Goal: Task Accomplishment & Management: Use online tool/utility

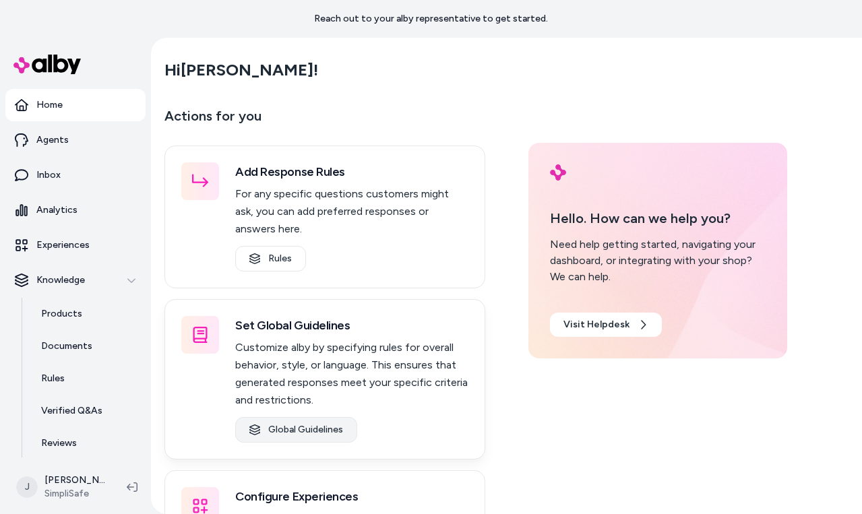
click at [294, 433] on link "Global Guidelines" at bounding box center [296, 430] width 122 height 26
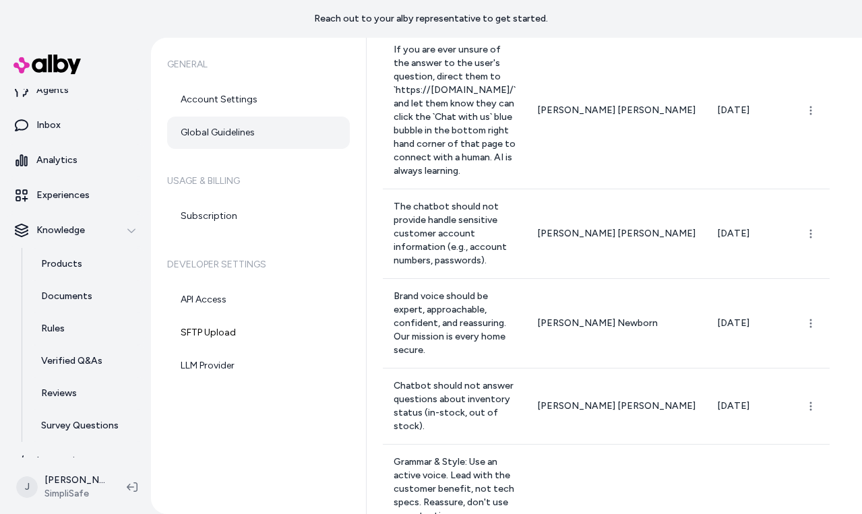
scroll to position [69, 0]
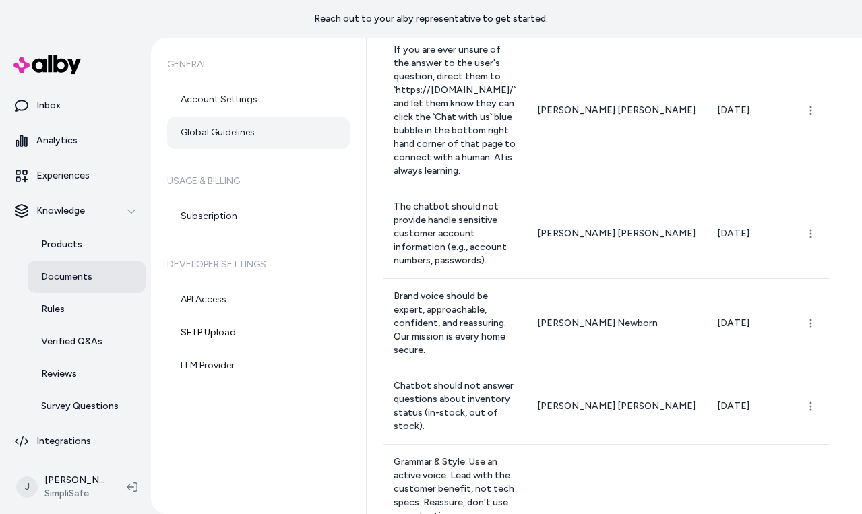
click at [90, 279] on link "Documents" at bounding box center [87, 277] width 118 height 32
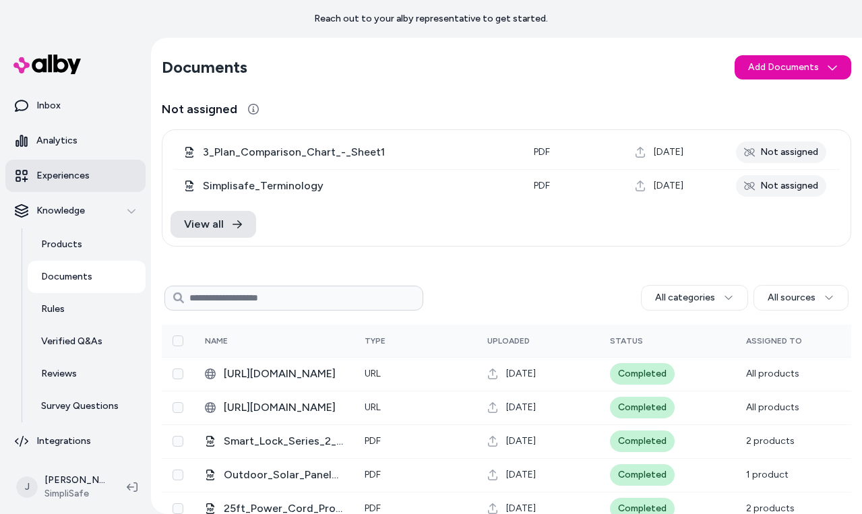
click at [89, 177] on link "Experiences" at bounding box center [75, 176] width 140 height 32
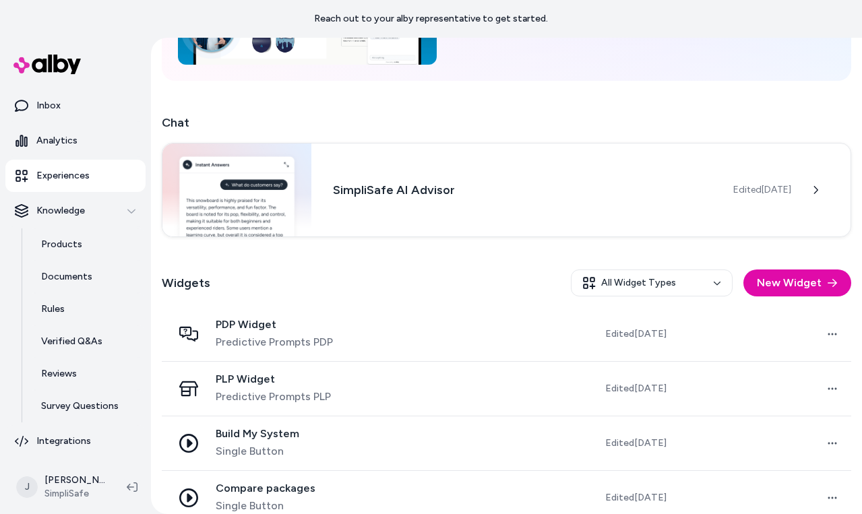
scroll to position [205, 0]
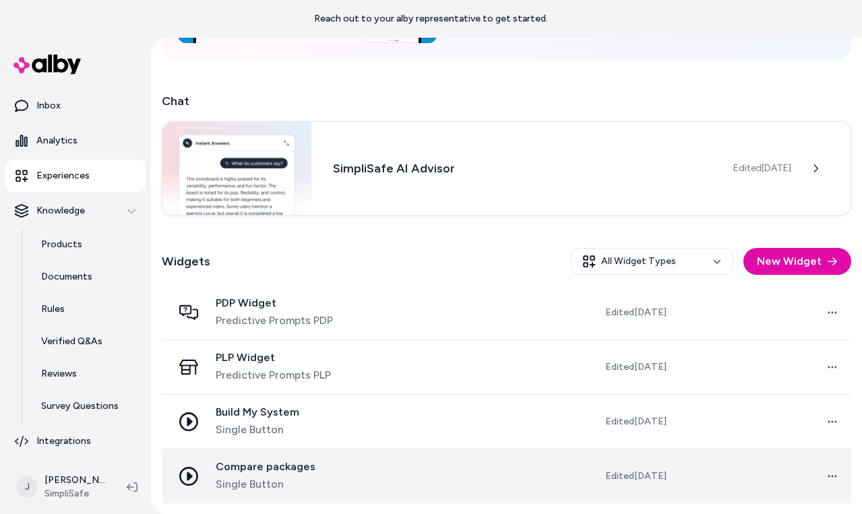
click at [258, 471] on span "Compare packages" at bounding box center [266, 466] width 100 height 13
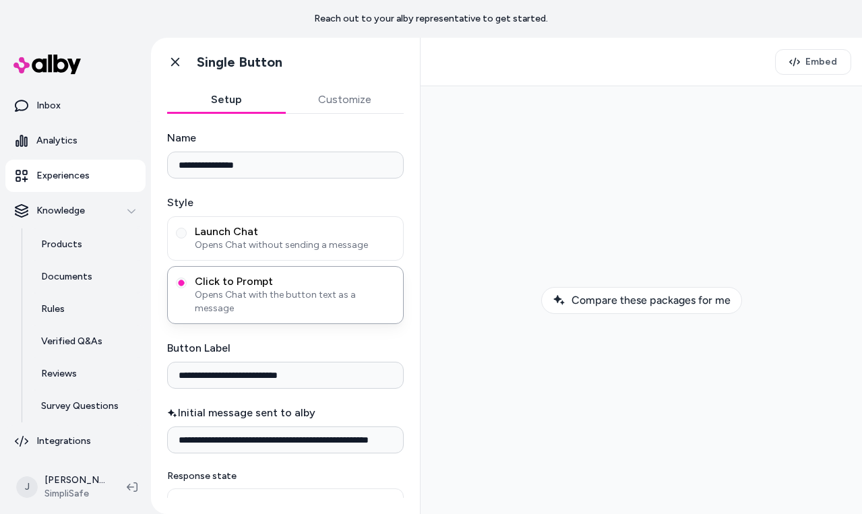
click at [340, 91] on button "Customize" at bounding box center [345, 99] width 119 height 27
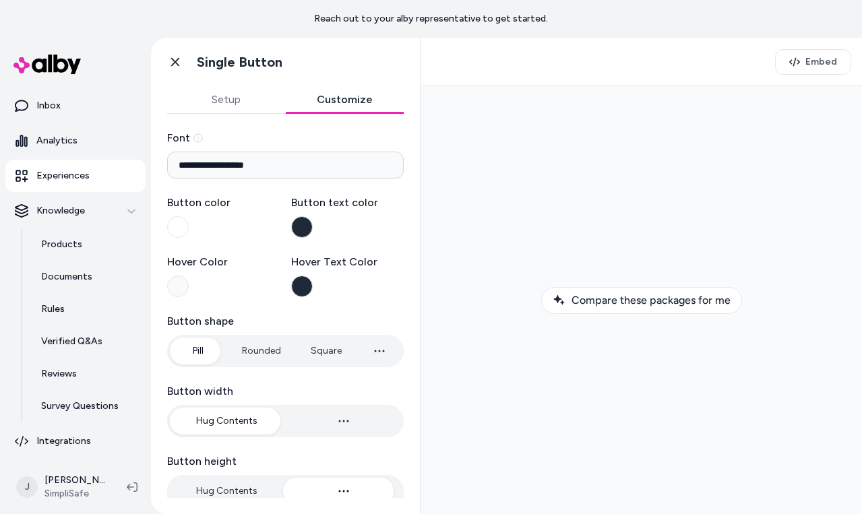
click at [172, 228] on button "Button color" at bounding box center [178, 227] width 22 height 22
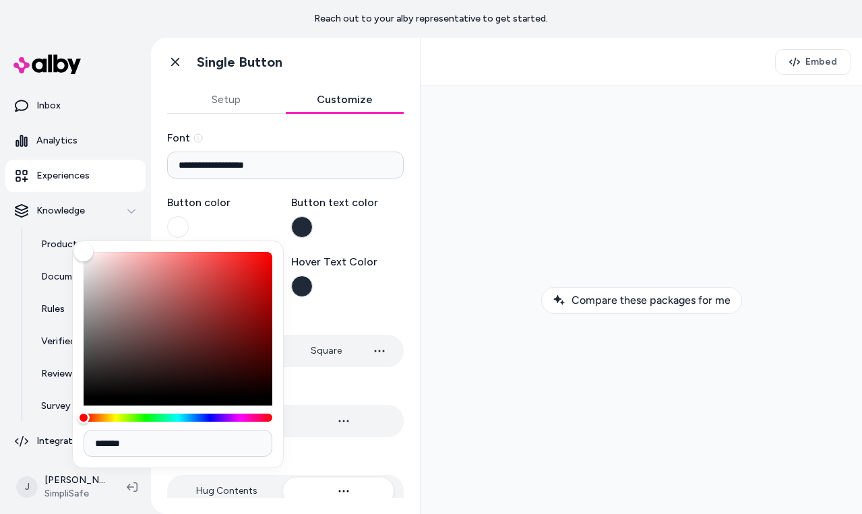
click at [172, 228] on button "Button color" at bounding box center [178, 227] width 22 height 22
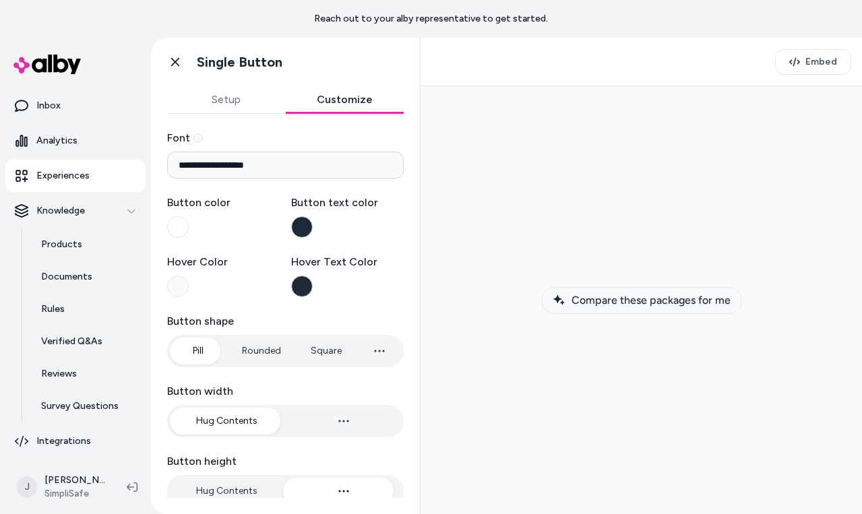
click at [622, 292] on button "Compare these packages for me" at bounding box center [641, 300] width 201 height 27
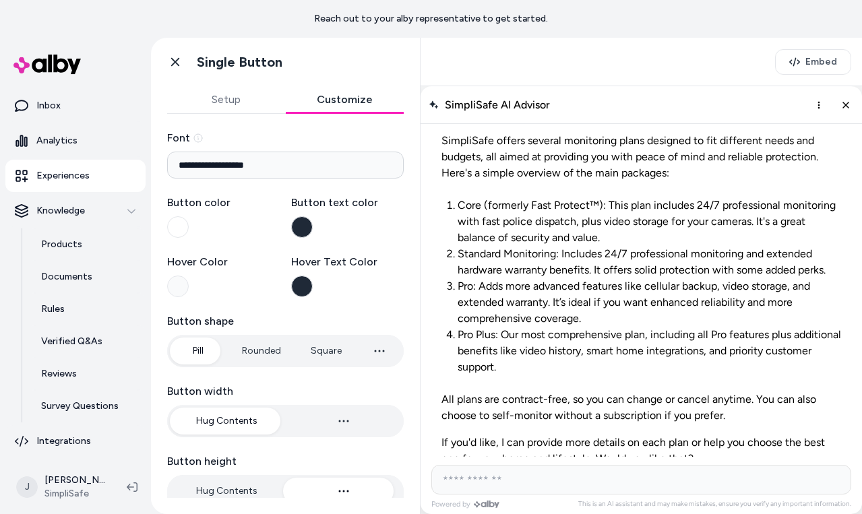
drag, startPoint x: 416, startPoint y: 210, endPoint x: 7, endPoint y: 95, distance: 425.3
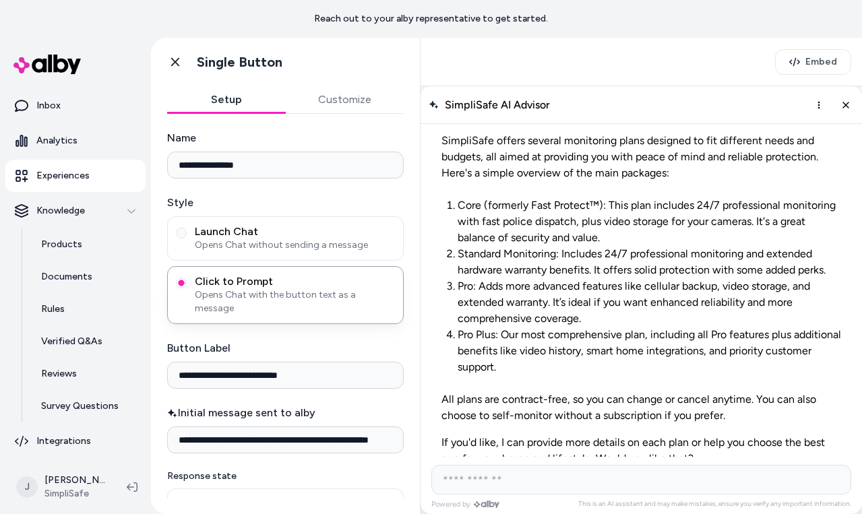
click at [228, 99] on button "Setup" at bounding box center [226, 99] width 119 height 27
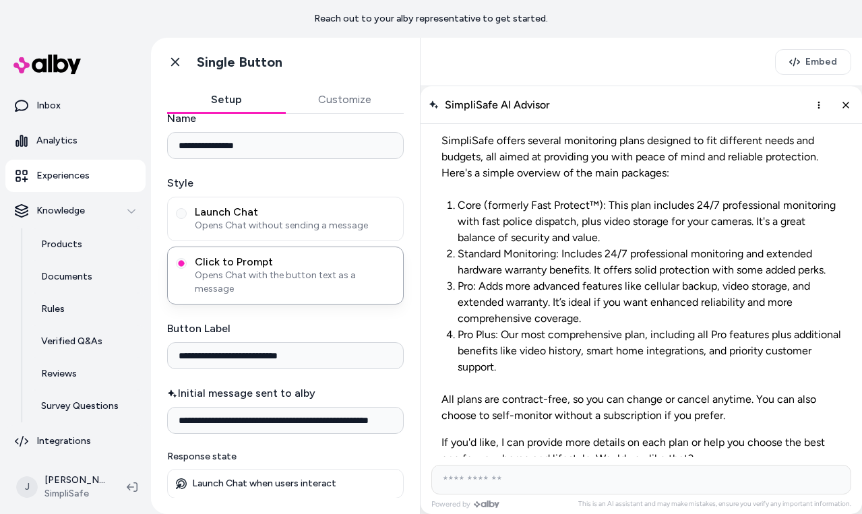
click at [329, 102] on button "Customize" at bounding box center [345, 99] width 119 height 27
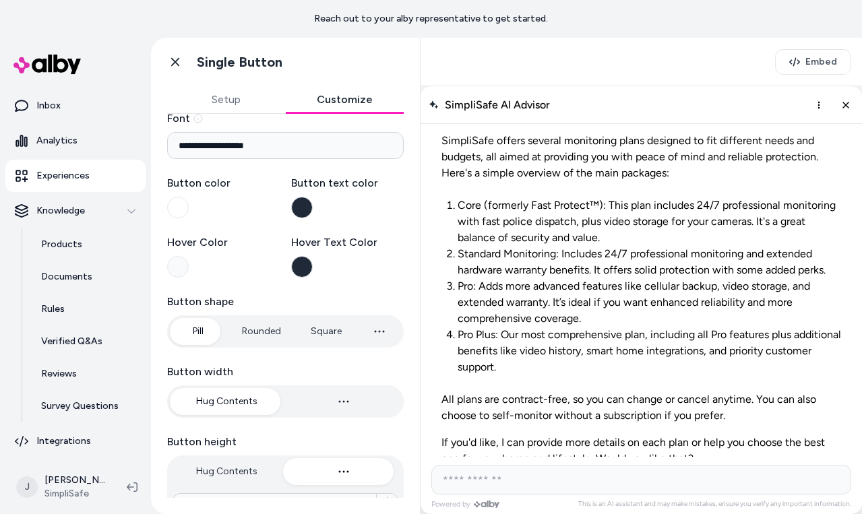
click at [242, 102] on button "Setup" at bounding box center [226, 99] width 119 height 27
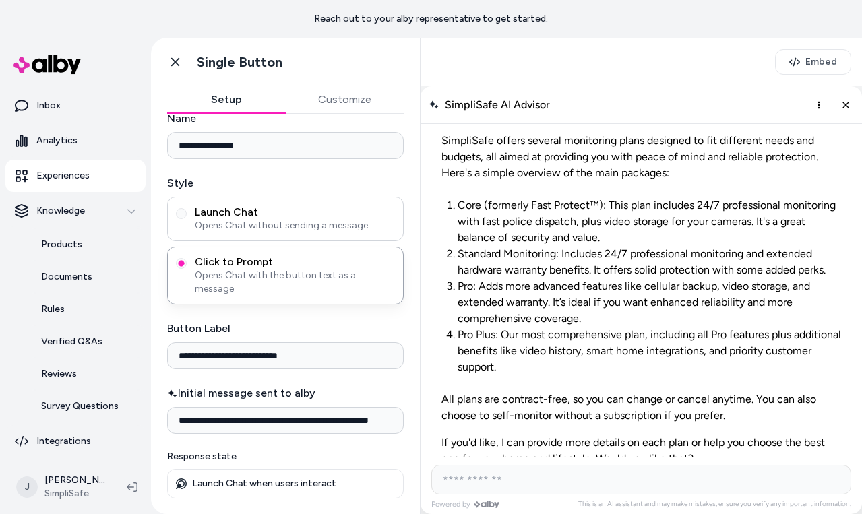
click at [282, 213] on span "Launch Chat" at bounding box center [295, 211] width 200 height 13
click at [187, 213] on button "Launch Chat Opens Chat without sending a message" at bounding box center [181, 213] width 11 height 11
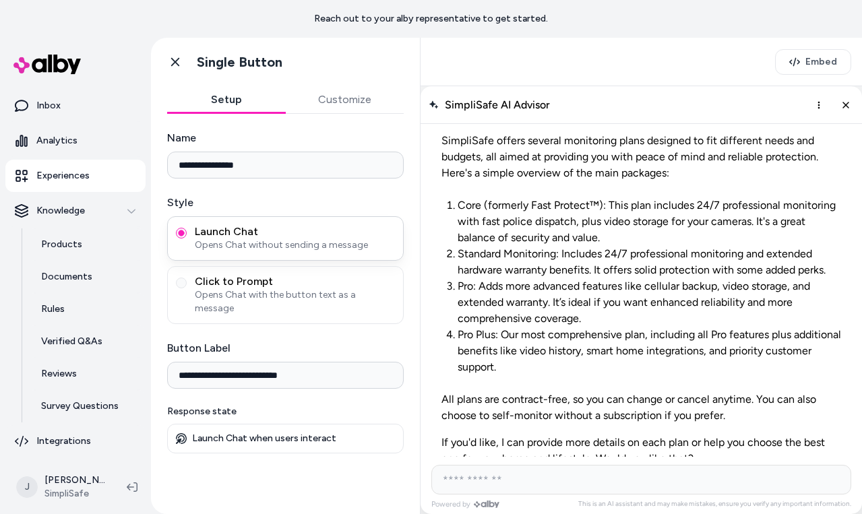
scroll to position [0, 0]
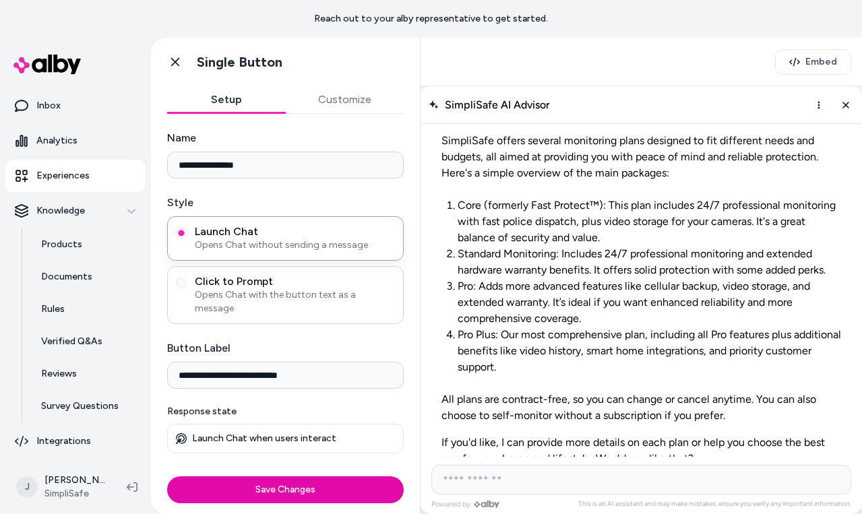
click at [232, 282] on span "Click to Prompt" at bounding box center [295, 281] width 200 height 13
click at [187, 282] on button "Click to Prompt Opens Chat with the button text as a message" at bounding box center [181, 283] width 11 height 11
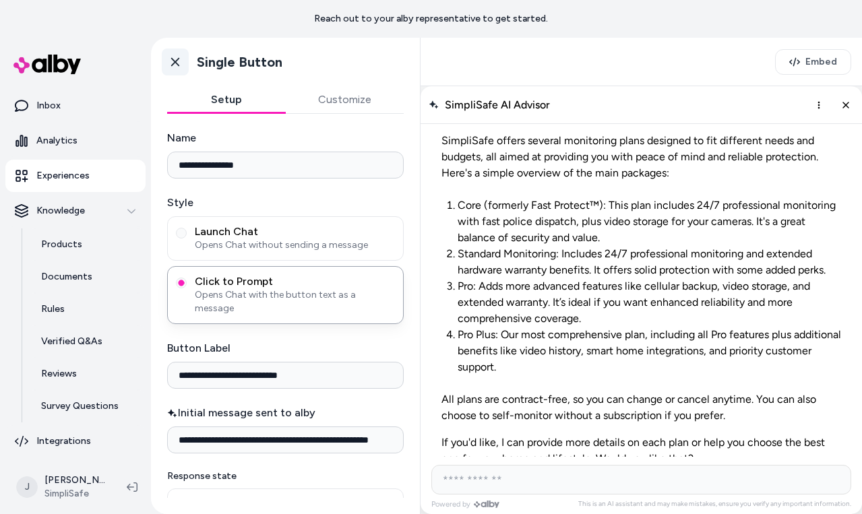
click at [177, 58] on icon at bounding box center [174, 61] width 13 height 13
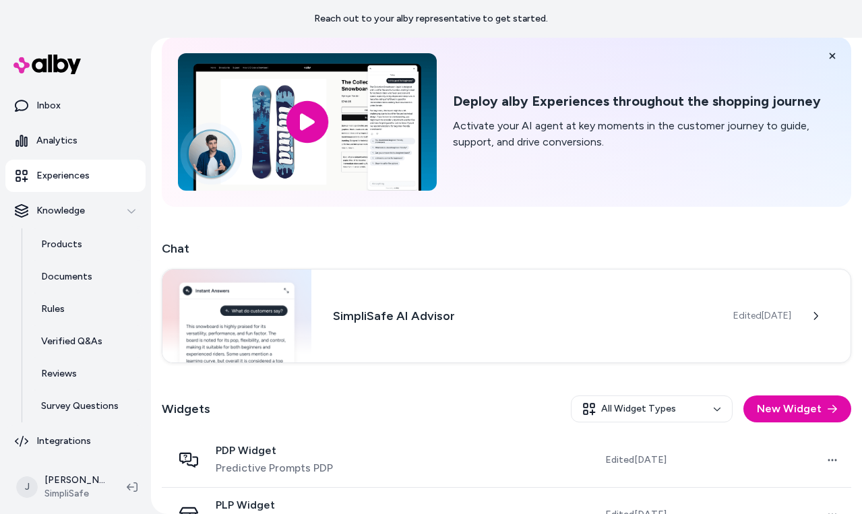
scroll to position [205, 0]
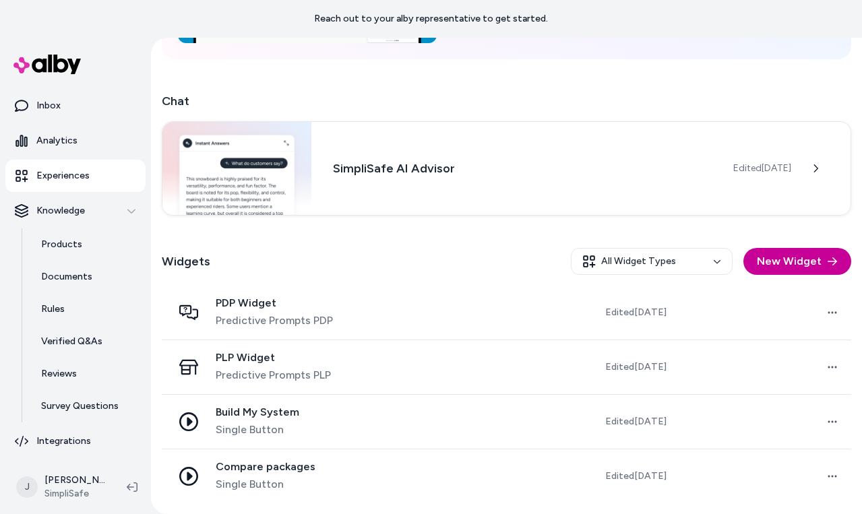
click at [697, 253] on button "New Widget" at bounding box center [797, 261] width 108 height 27
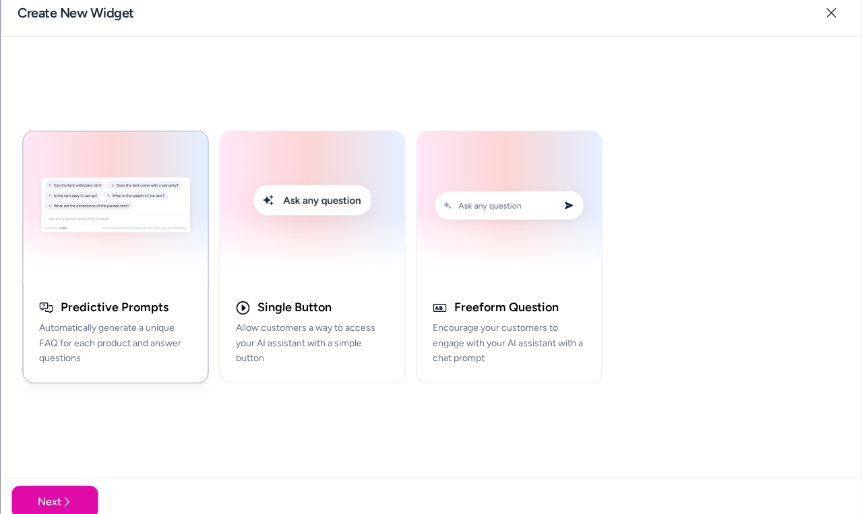
click at [135, 269] on img "button" at bounding box center [115, 207] width 168 height 136
click at [125, 313] on h3 "Predictive Prompts" at bounding box center [115, 307] width 108 height 15
click at [128, 306] on h3 "Predictive Prompts" at bounding box center [115, 307] width 108 height 15
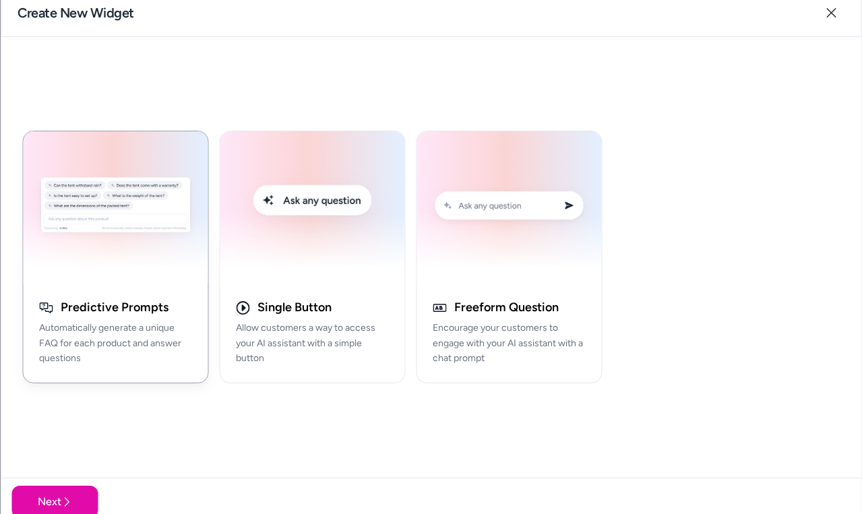
click at [137, 191] on img "button" at bounding box center [115, 207] width 168 height 136
click at [263, 306] on h3 "Single Button" at bounding box center [294, 307] width 74 height 15
click at [150, 279] on div "button" at bounding box center [115, 207] width 185 height 152
click at [53, 505] on button "Next" at bounding box center [54, 502] width 86 height 32
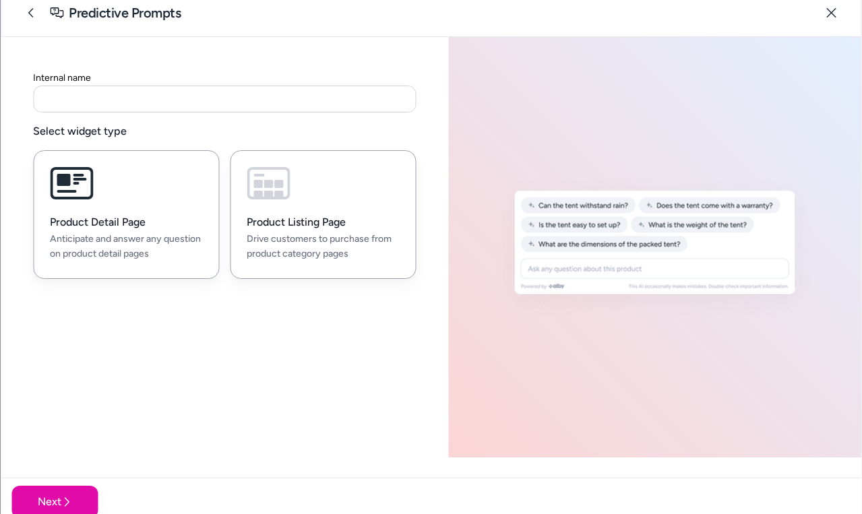
click at [272, 261] on p "Drive customers to purchase from product category pages" at bounding box center [323, 247] width 152 height 31
click at [166, 247] on p "Anticipate and answer any question on product detail pages" at bounding box center [126, 247] width 152 height 31
click at [304, 227] on h3 "Product Listing Page" at bounding box center [323, 222] width 152 height 13
click at [38, 14] on button at bounding box center [31, 12] width 27 height 27
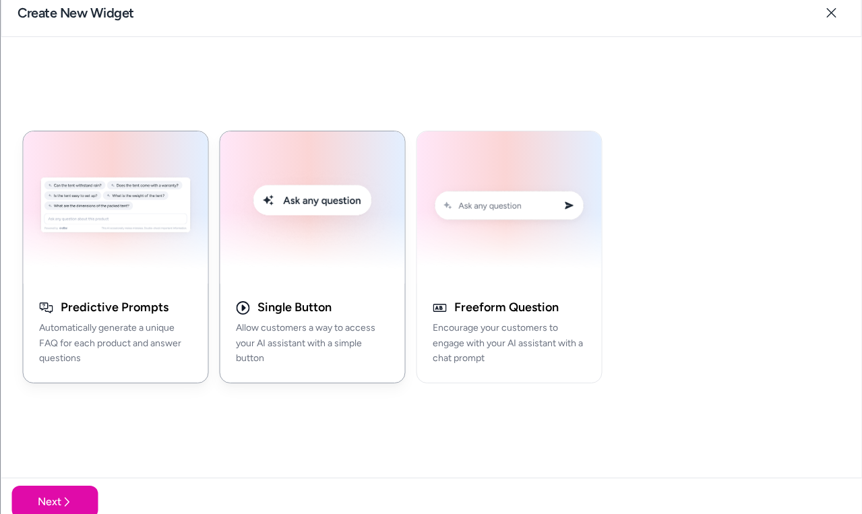
click at [284, 238] on img "button" at bounding box center [312, 207] width 168 height 136
click at [51, 491] on button "Next" at bounding box center [54, 502] width 86 height 32
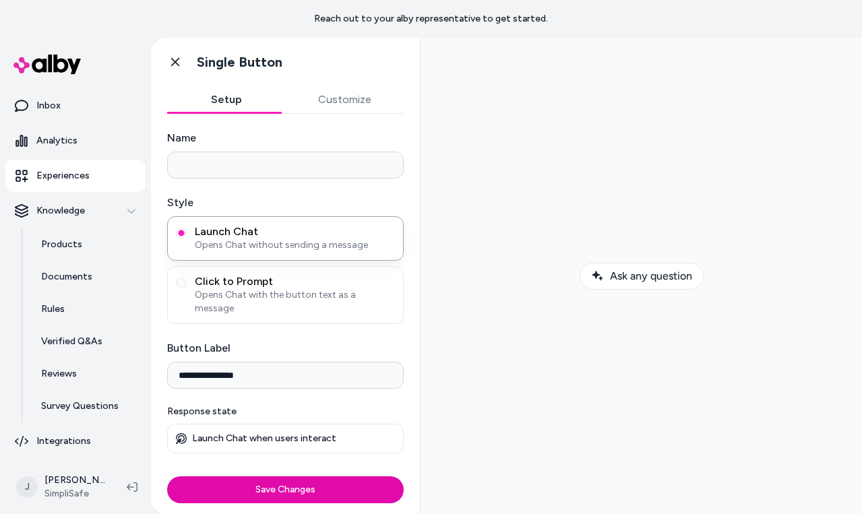
click at [343, 98] on button "Customize" at bounding box center [345, 99] width 119 height 27
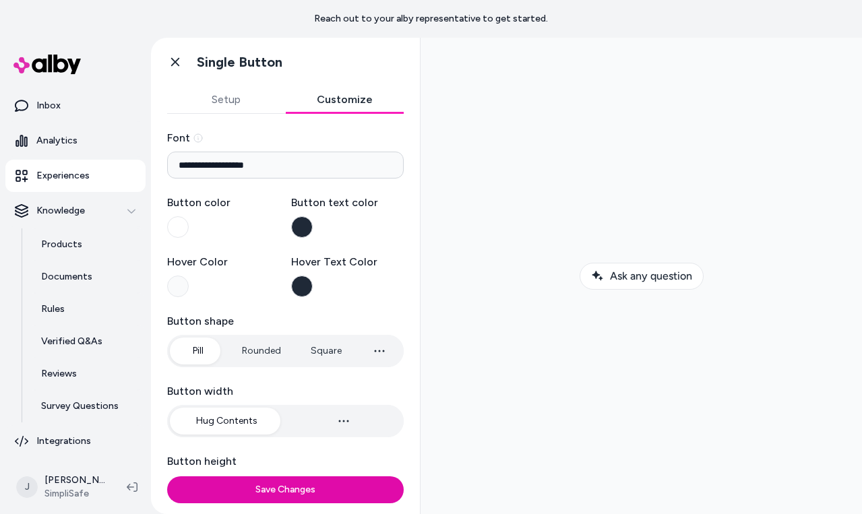
click at [228, 96] on button "Setup" at bounding box center [226, 99] width 119 height 27
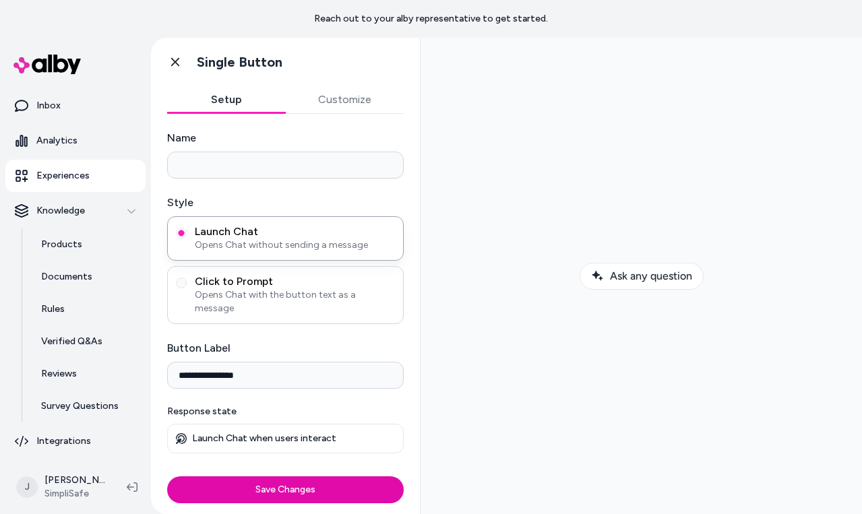
click at [213, 279] on span "Click to Prompt" at bounding box center [295, 281] width 200 height 13
click at [187, 279] on button "Click to Prompt Opens Chat with the button text as a message" at bounding box center [181, 283] width 11 height 11
click at [255, 441] on input "Initial message sent to alby" at bounding box center [285, 439] width 236 height 27
drag, startPoint x: 232, startPoint y: 439, endPoint x: 176, endPoint y: 440, distance: 56.6
click at [176, 440] on input "**********" at bounding box center [285, 439] width 236 height 27
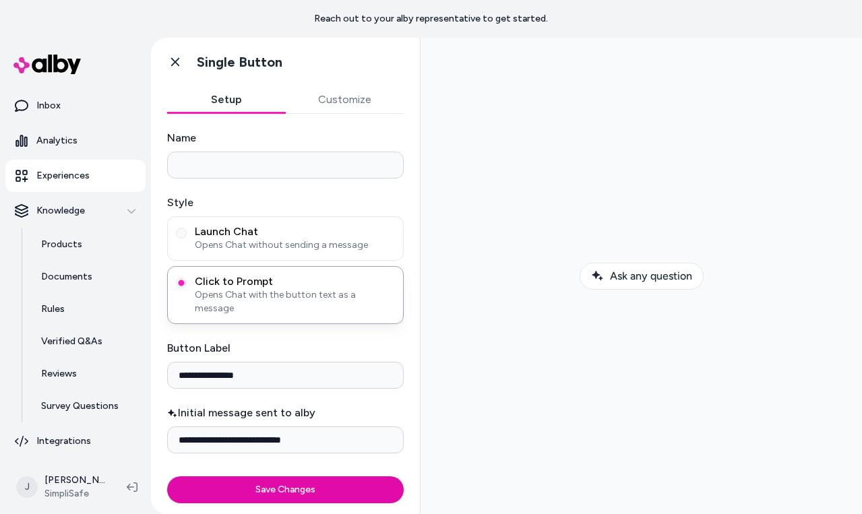
type input "**********"
click at [255, 372] on input "**********" at bounding box center [285, 375] width 236 height 27
drag, startPoint x: 255, startPoint y: 373, endPoint x: 68, endPoint y: 365, distance: 187.5
click at [71, 365] on section "**********" at bounding box center [431, 295] width 862 height 514
type input "**********"
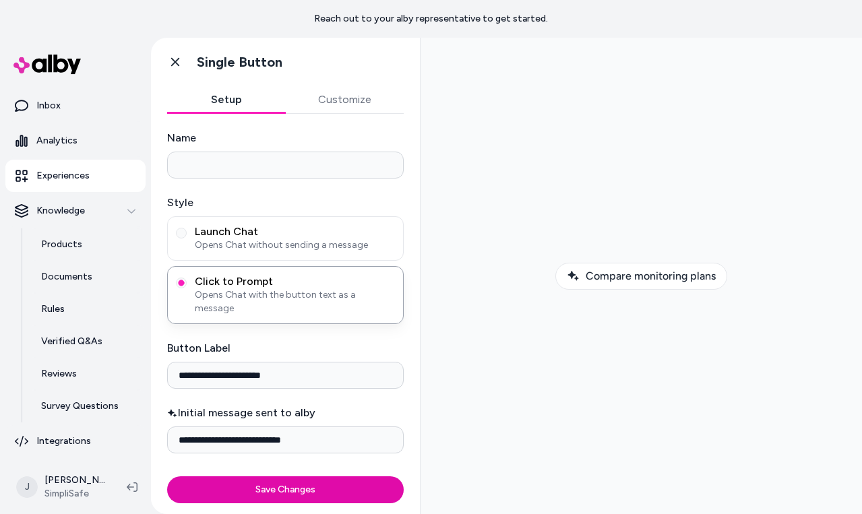
click at [212, 445] on input "**********" at bounding box center [285, 439] width 236 height 27
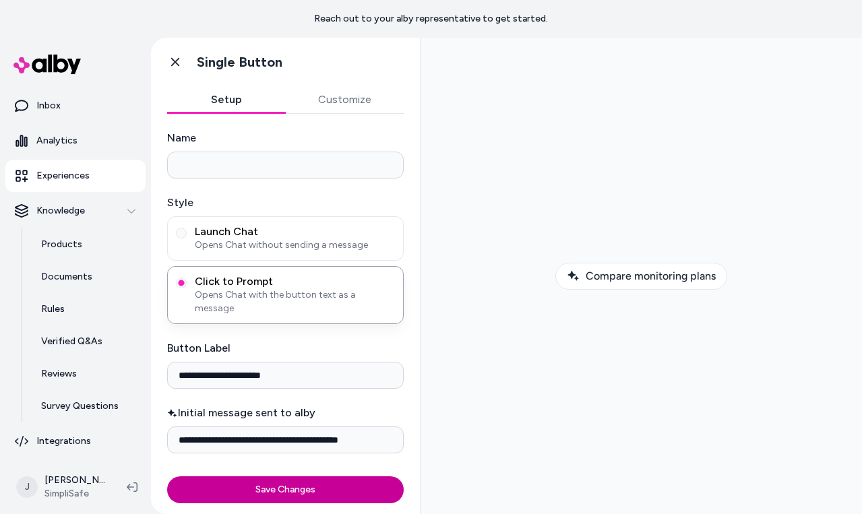
type input "**********"
click at [251, 486] on button "Save Changes" at bounding box center [285, 489] width 236 height 27
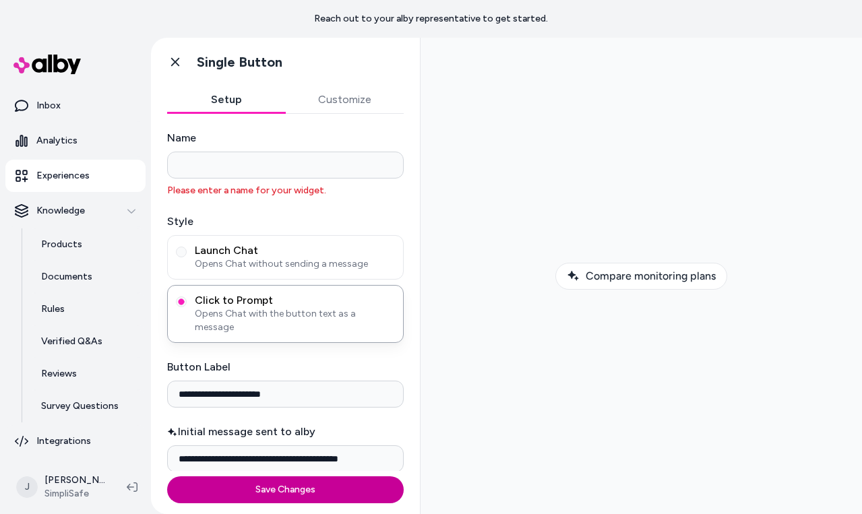
type input "*"
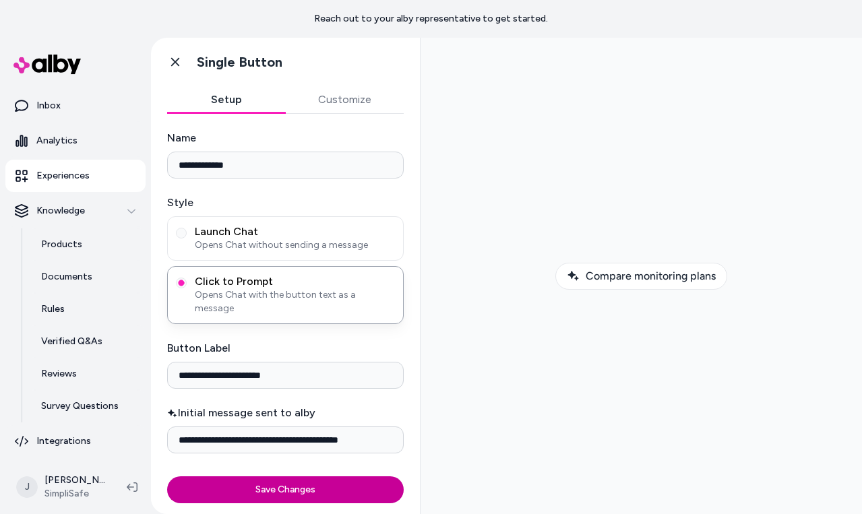
type input "**********"
click at [302, 484] on button "Save Changes" at bounding box center [285, 489] width 236 height 27
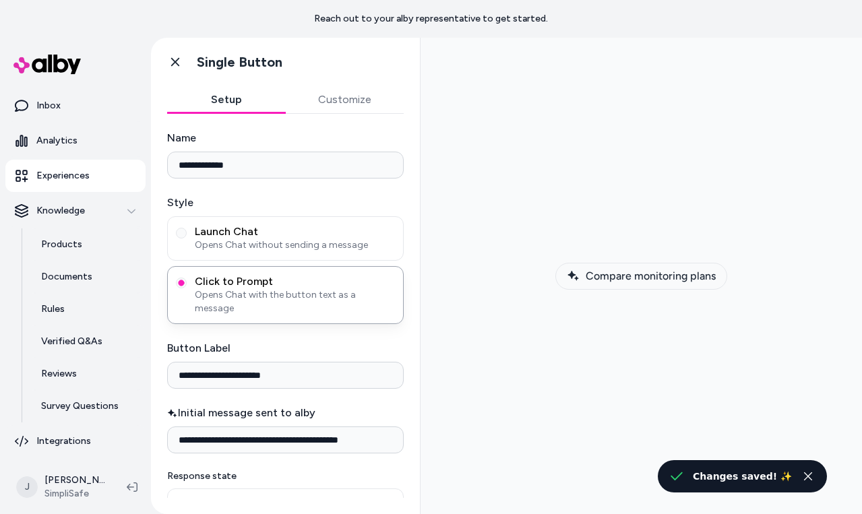
click at [633, 271] on span "Compare monitoring plans" at bounding box center [650, 275] width 130 height 13
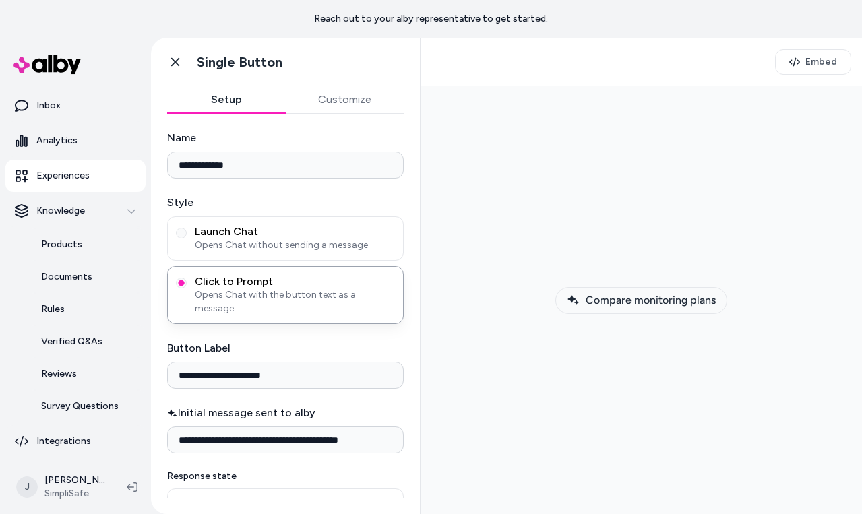
click at [630, 308] on button "Compare monitoring plans" at bounding box center [641, 300] width 172 height 27
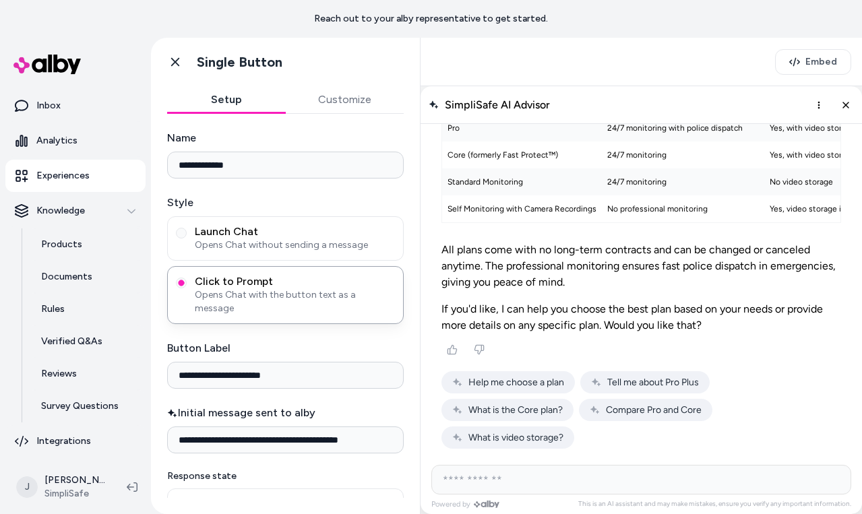
scroll to position [215, 0]
click at [649, 416] on span "Compare Pro and Core" at bounding box center [654, 409] width 96 height 11
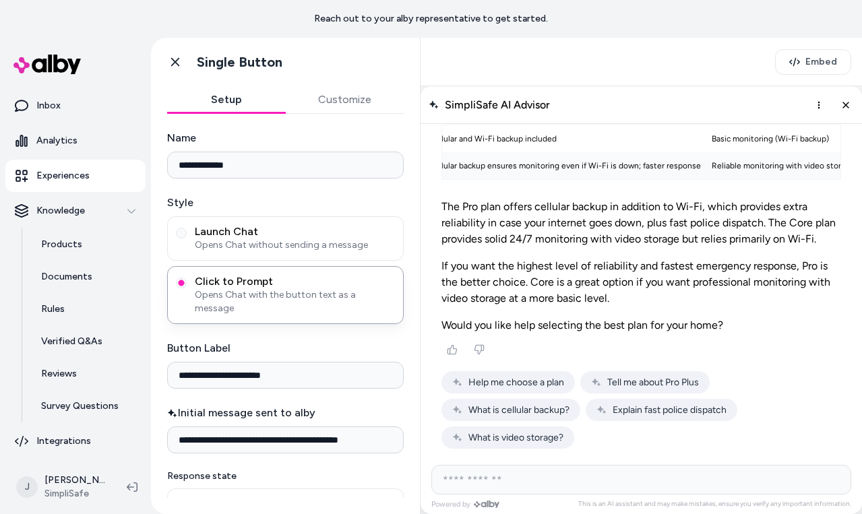
scroll to position [693, 0]
